Goal: Information Seeking & Learning: Learn about a topic

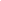
click at [0, 0] on html at bounding box center [0, 0] width 0 height 0
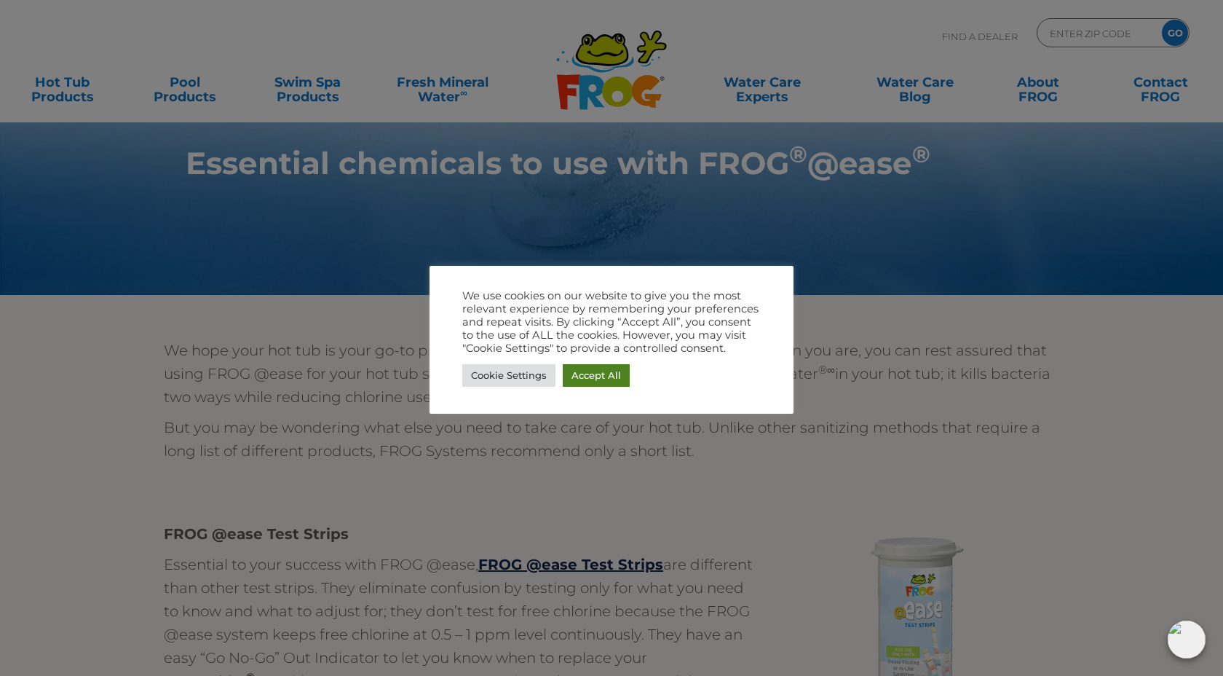
click at [575, 368] on link "Accept All" at bounding box center [596, 375] width 67 height 23
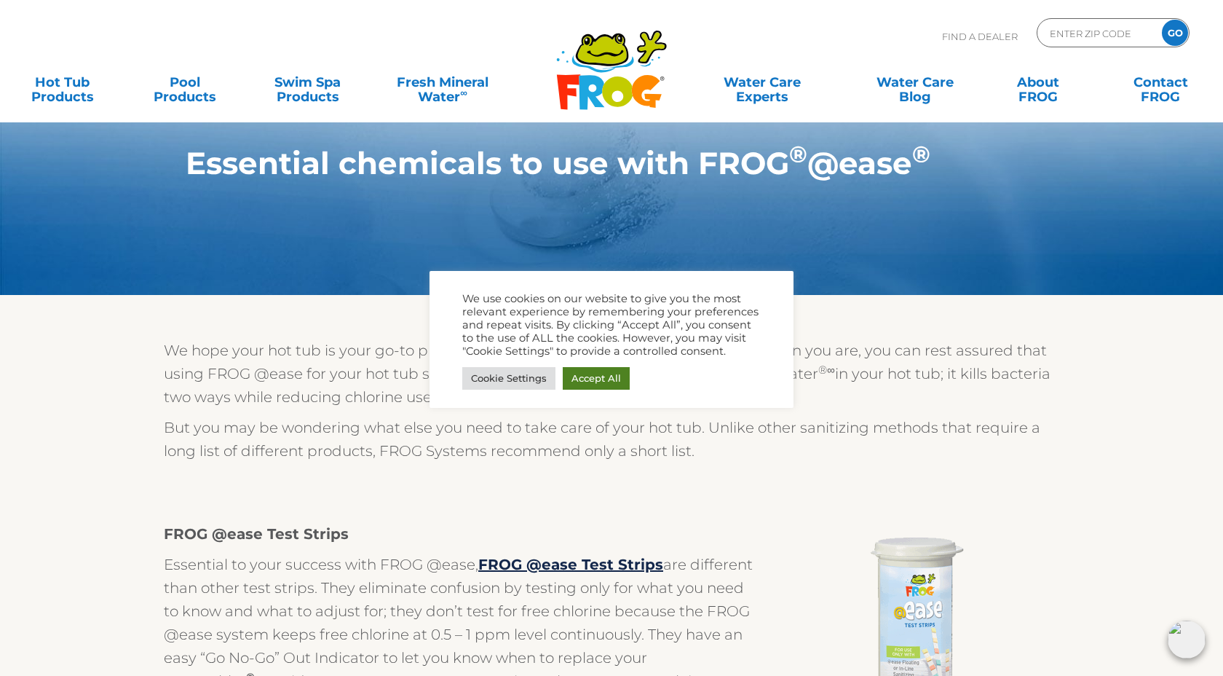
click at [575, 368] on body ".st130{clip-path:url(#SVGID_2_);fill-rule:evenodd;clip-rule:evenodd;fill:#C3CC0…" at bounding box center [611, 338] width 1223 height 676
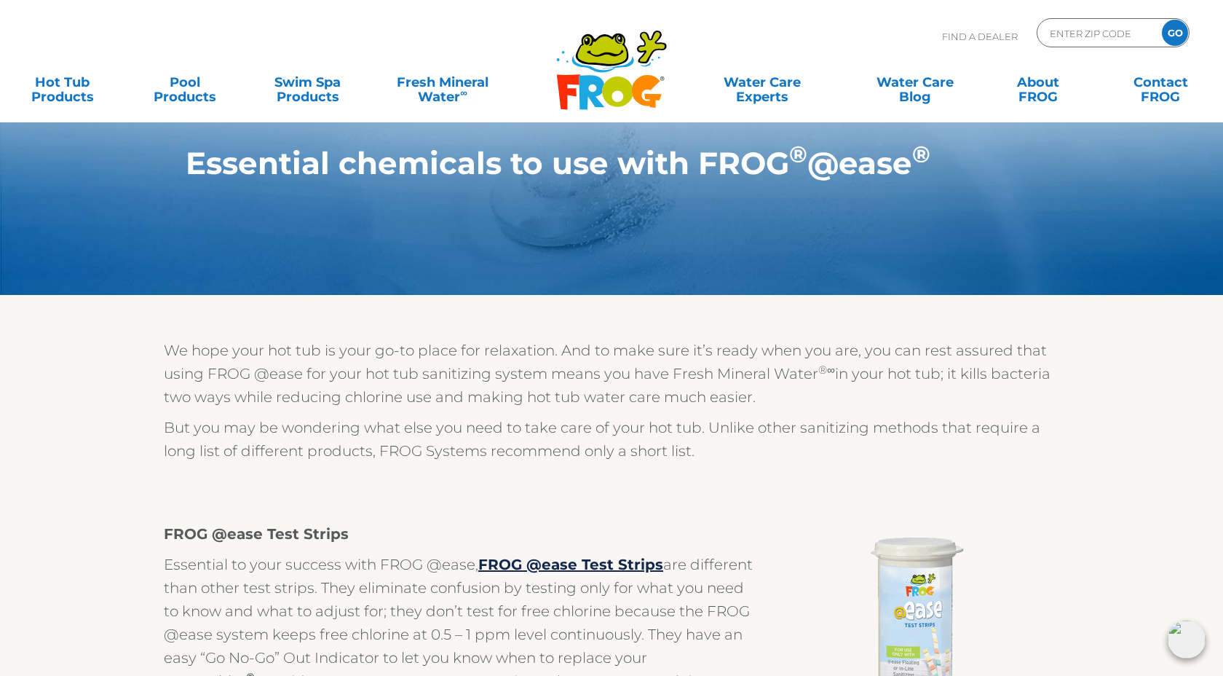
click at [242, 100] on div "MENU MENU Hot Tub Products All Hot Tub Products All Hot Tub Products FROG @ease…" at bounding box center [612, 90] width 1194 height 44
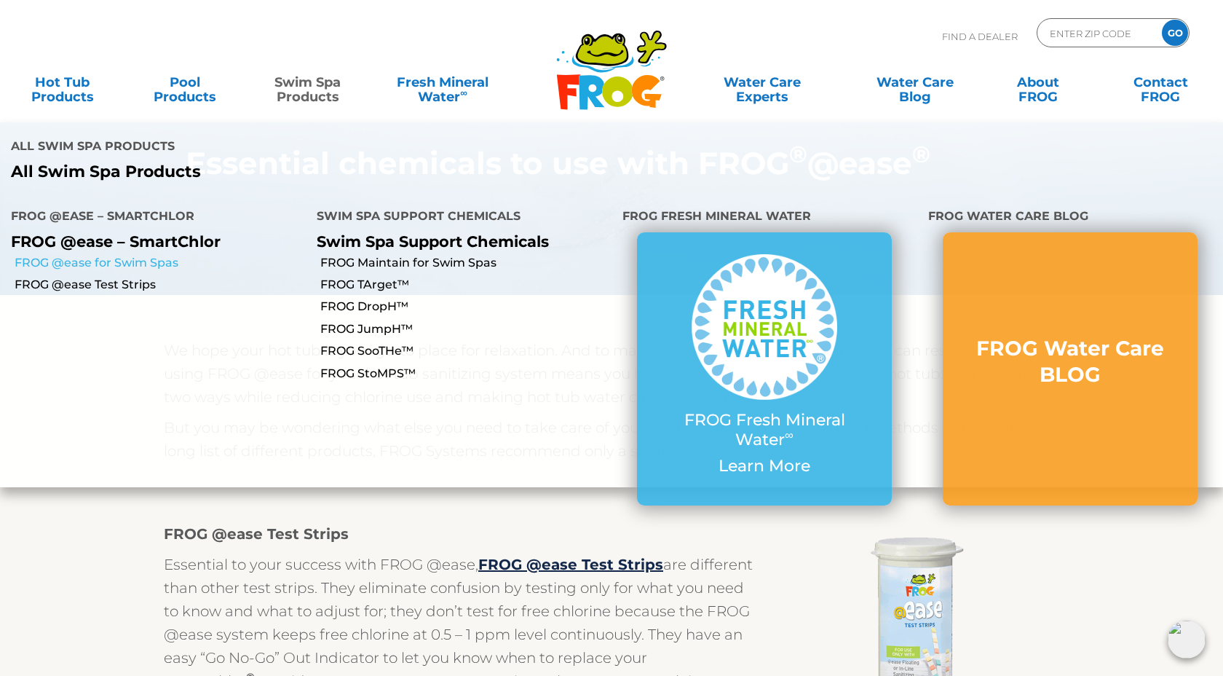
click at [138, 255] on link "FROG @ease for Swim Spas" at bounding box center [160, 263] width 291 height 16
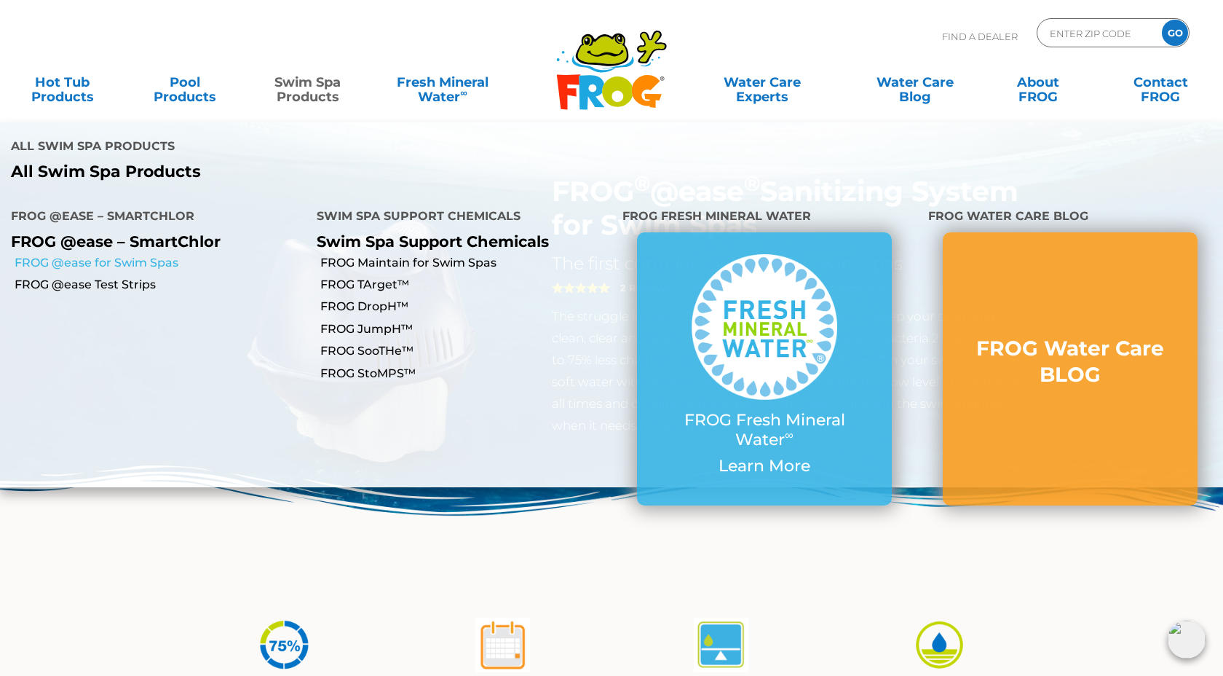
click at [84, 255] on link "FROG @ease for Swim Spas" at bounding box center [160, 263] width 291 height 16
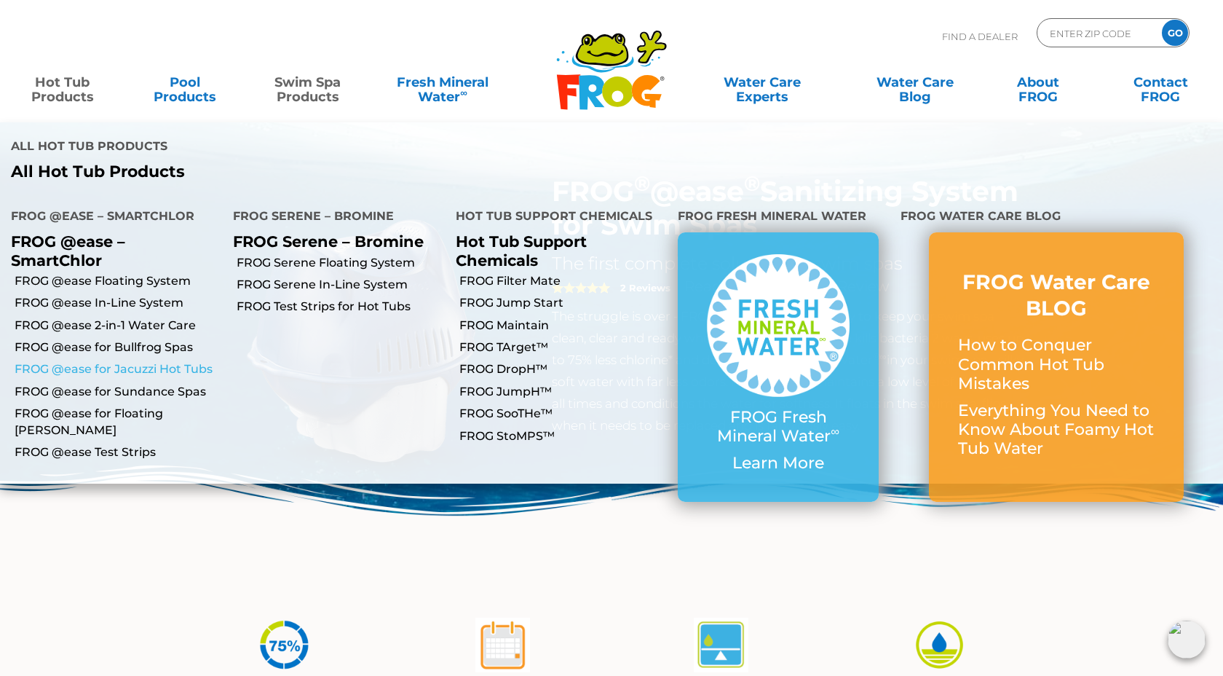
click at [84, 361] on link "FROG @ease for Jacuzzi Hot Tubs" at bounding box center [119, 369] width 208 height 16
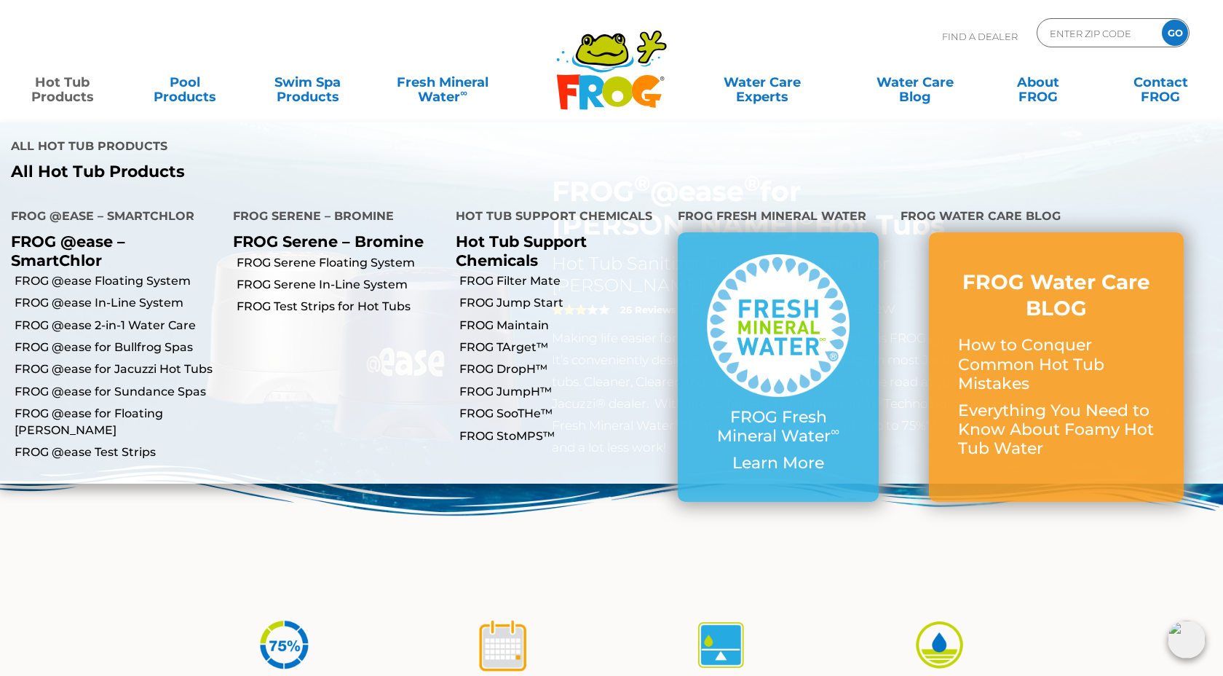
click at [39, 97] on link "Hot Tub Products" at bounding box center [62, 82] width 95 height 29
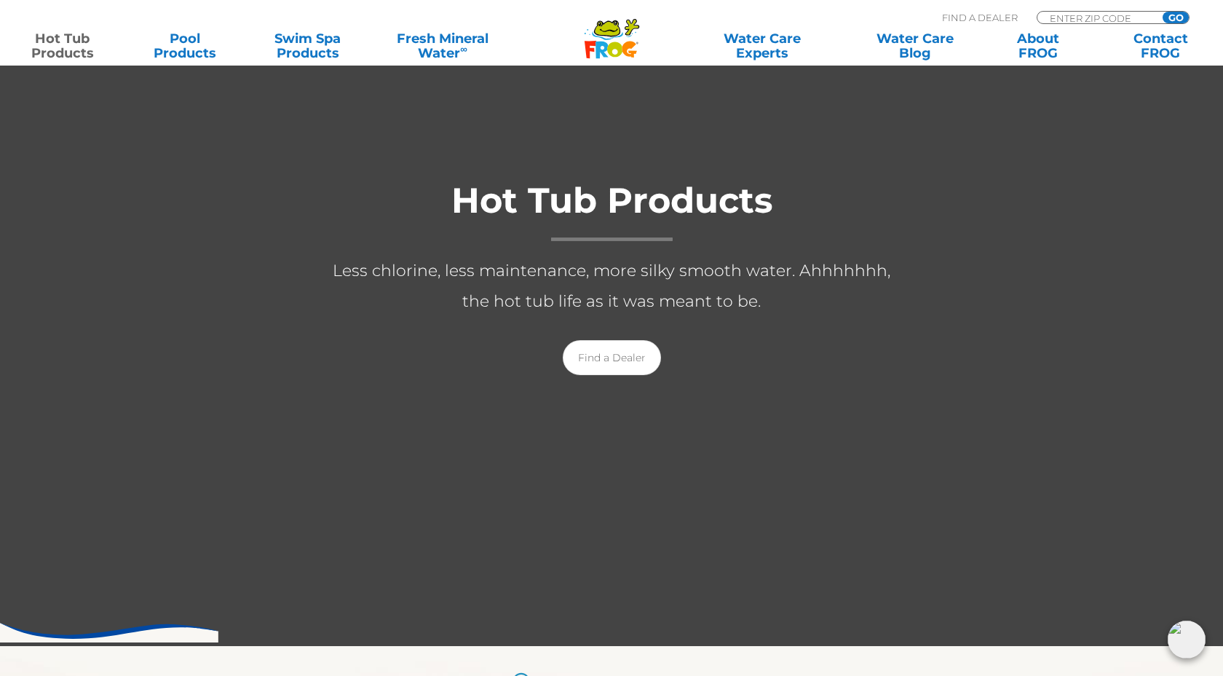
scroll to position [300, 0]
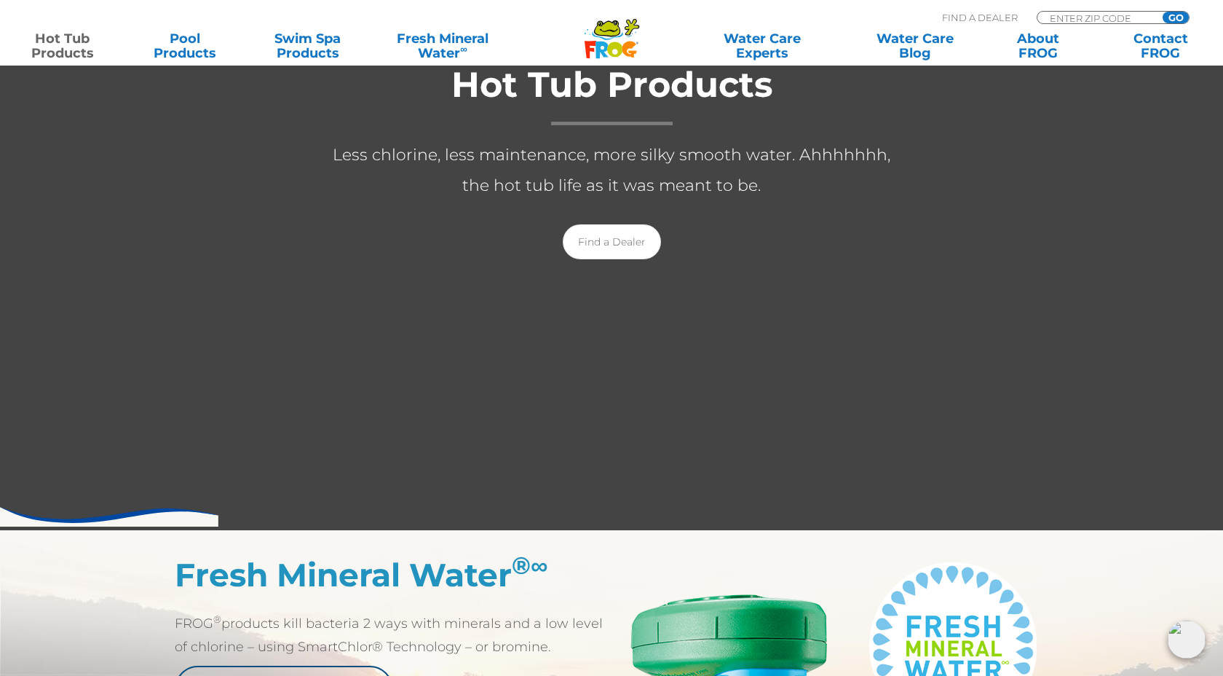
click at [503, 351] on div at bounding box center [611, 176] width 1223 height 709
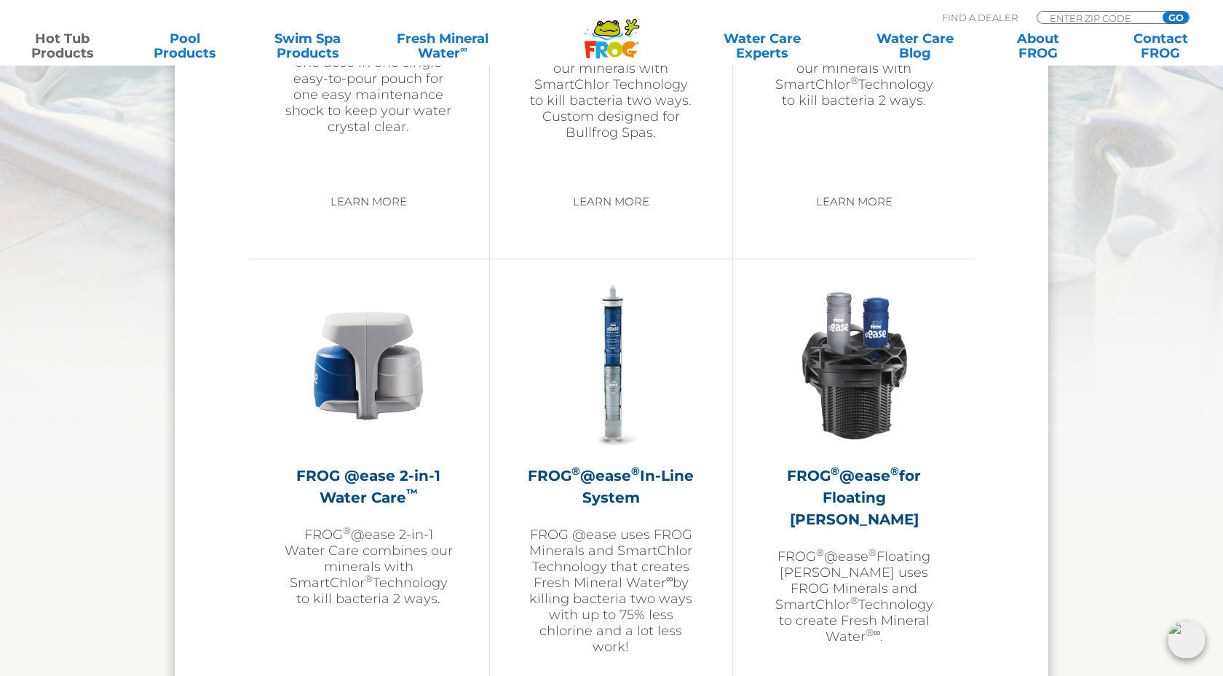
scroll to position [1927, 0]
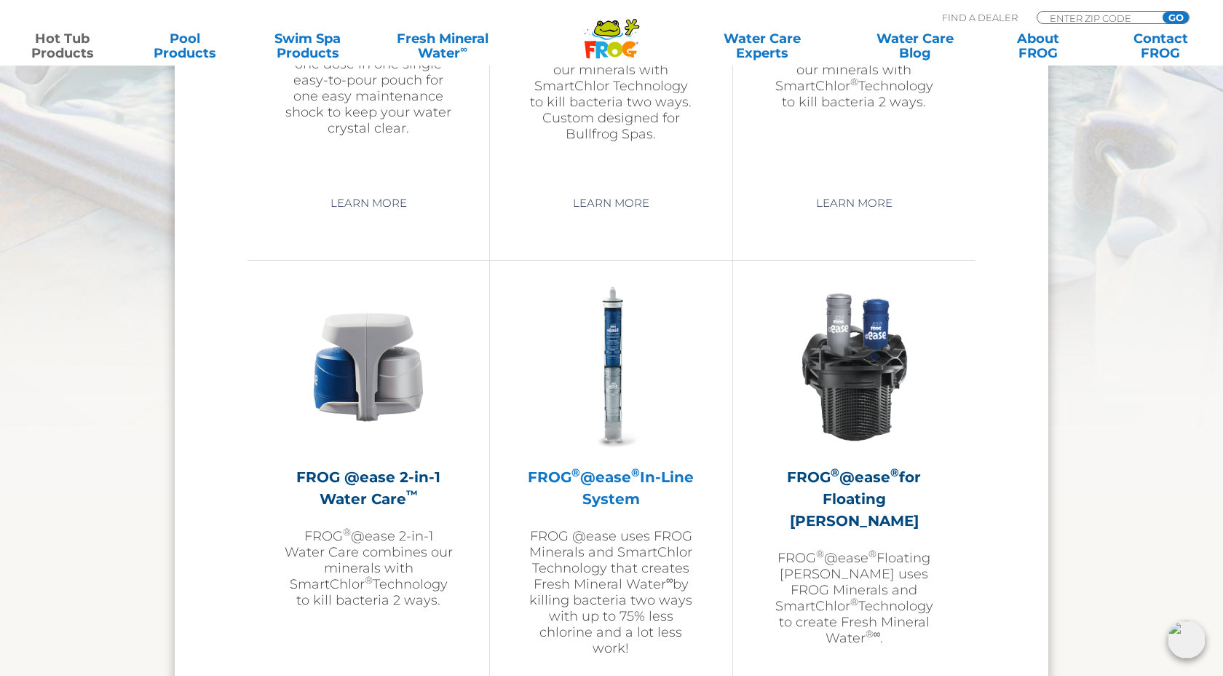
click at [624, 426] on img at bounding box center [611, 367] width 169 height 169
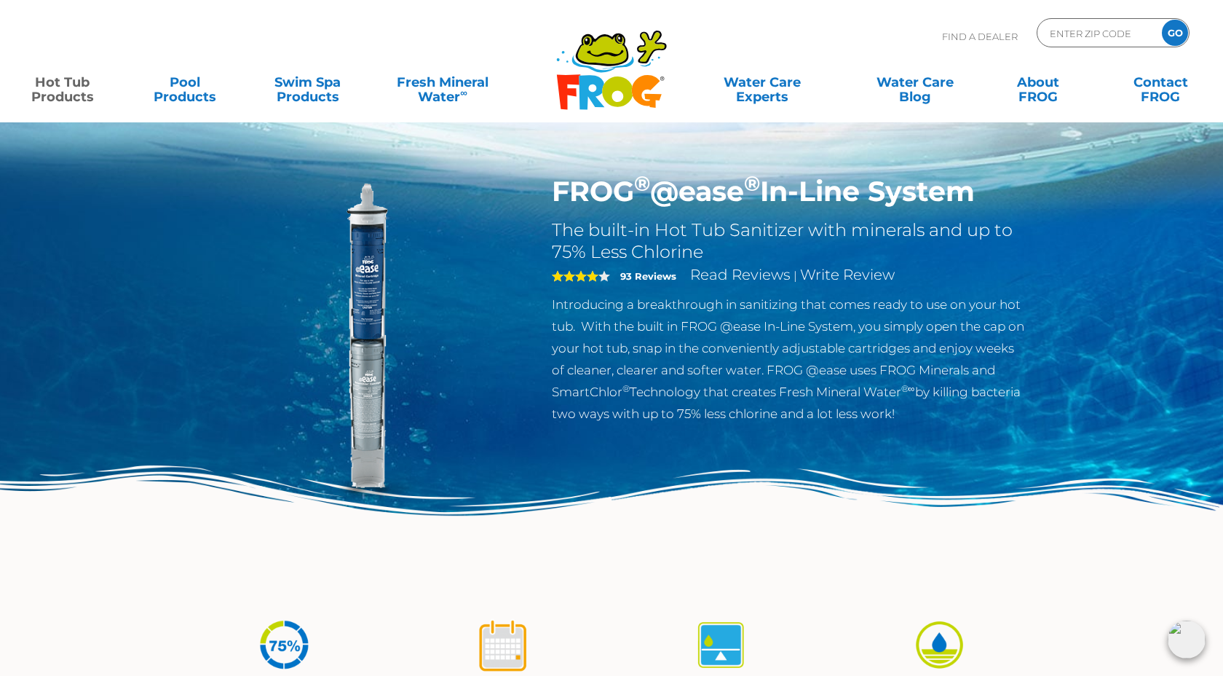
drag, startPoint x: 987, startPoint y: 179, endPoint x: 554, endPoint y: 179, distance: 433.3
click at [554, 179] on h1 "FROG ® @ease ® In-Line System" at bounding box center [790, 191] width 476 height 33
copy h1 "FROG ® @ease ® In-Line System"
